Goal: Navigation & Orientation: Find specific page/section

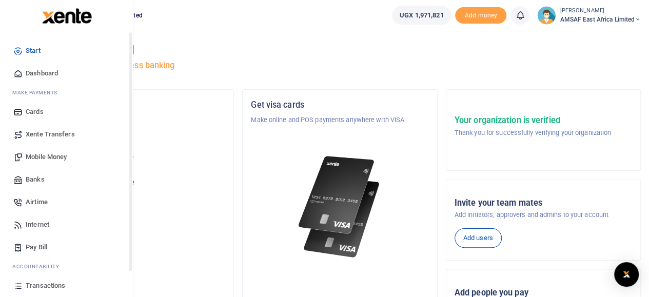
click at [34, 51] on span "Start" at bounding box center [33, 51] width 15 height 10
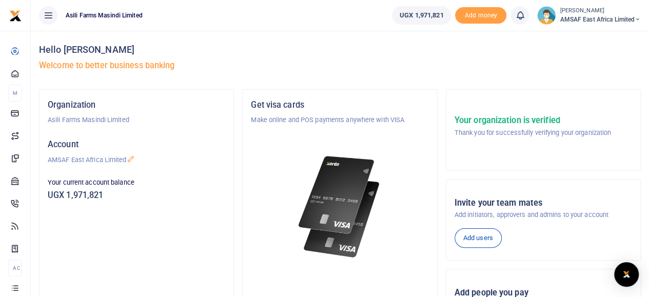
click at [413, 37] on div "Hello [PERSON_NAME] Welcome to better business banking" at bounding box center [339, 60] width 601 height 58
click at [361, 37] on div "Hello [PERSON_NAME] Welcome to better business banking" at bounding box center [339, 60] width 601 height 58
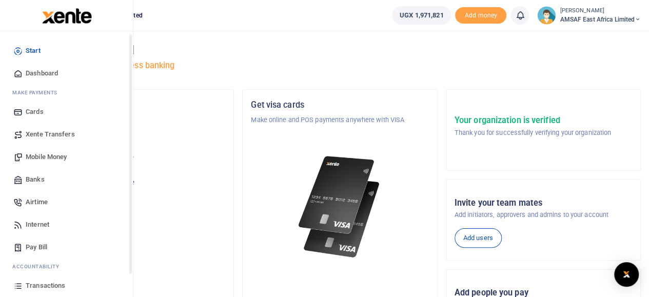
scroll to position [51, 0]
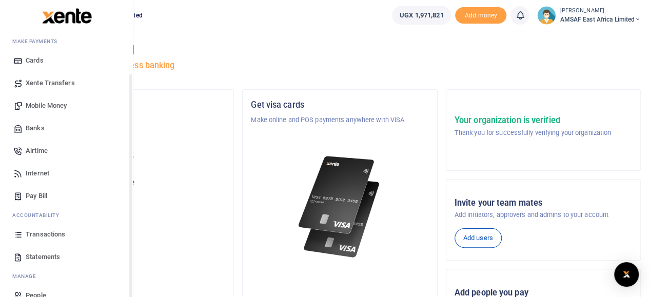
click at [54, 235] on span "Transactions" at bounding box center [45, 234] width 39 height 10
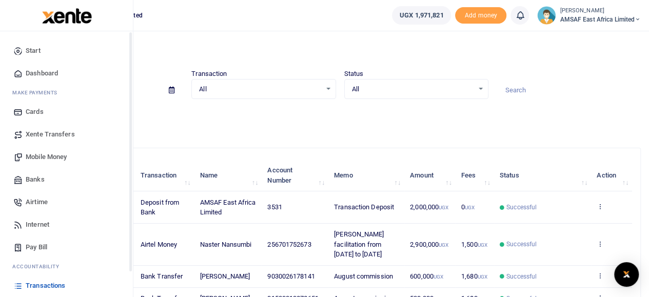
click at [33, 54] on span "Start" at bounding box center [33, 51] width 15 height 10
